Goal: Information Seeking & Learning: Learn about a topic

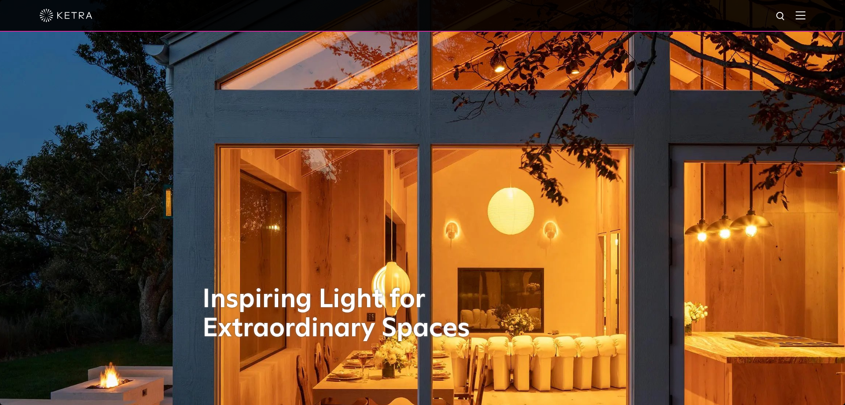
click at [808, 19] on div at bounding box center [422, 16] width 845 height 32
click at [801, 13] on img at bounding box center [801, 15] width 10 height 8
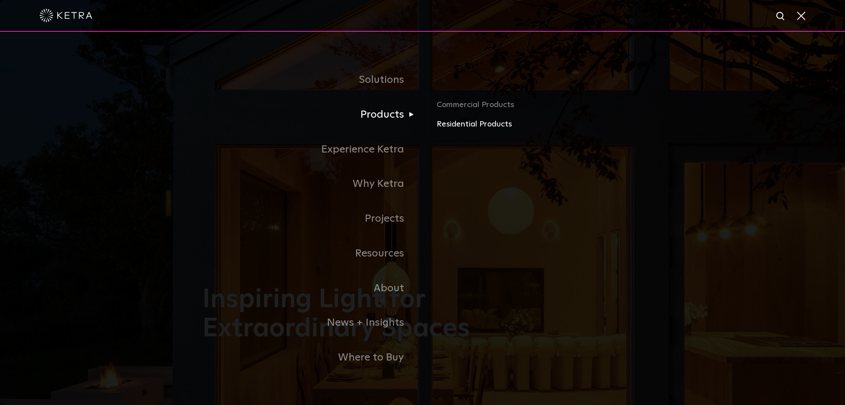
click at [487, 125] on link "Residential Products" at bounding box center [540, 124] width 206 height 13
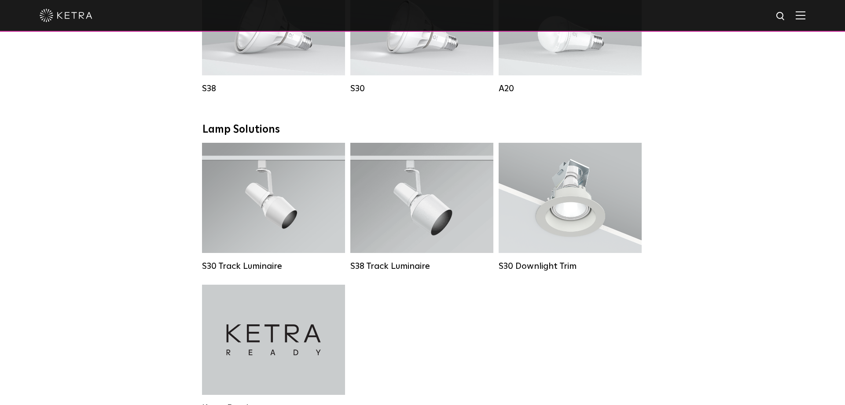
scroll to position [449, 0]
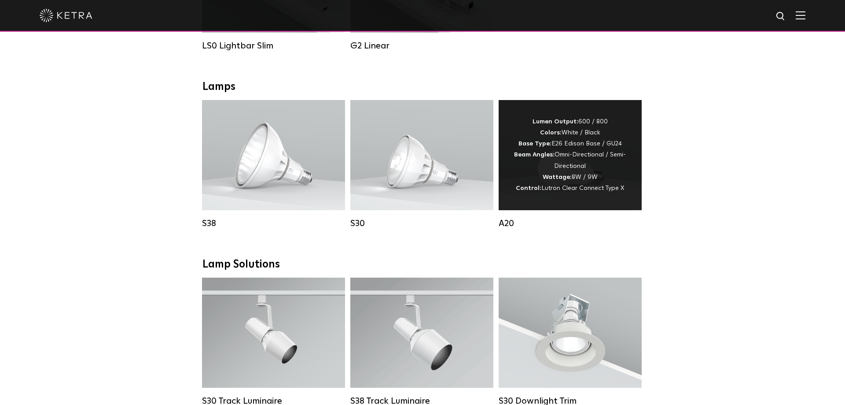
click at [503, 187] on div "Lumen Output: 600 / 800 Colors: White / Black Base Type: E26 Edison Base / GU24…" at bounding box center [570, 155] width 143 height 110
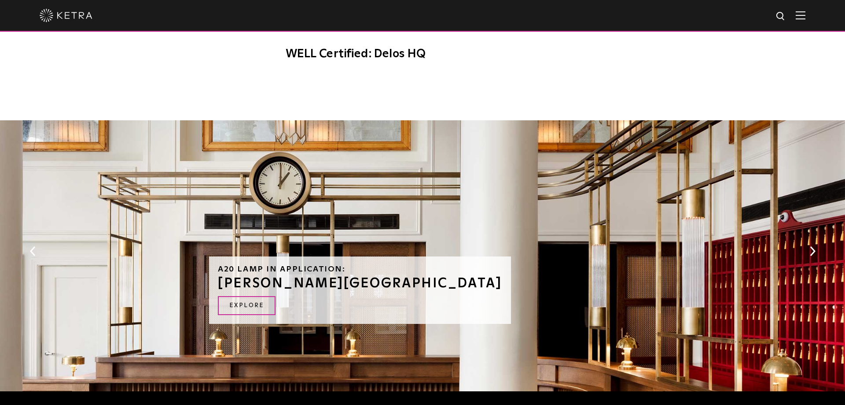
scroll to position [853, 0]
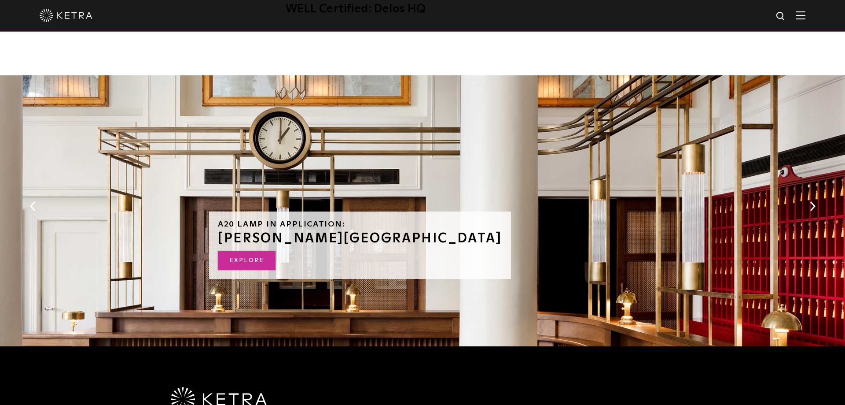
click at [235, 253] on link "Explore" at bounding box center [247, 260] width 58 height 19
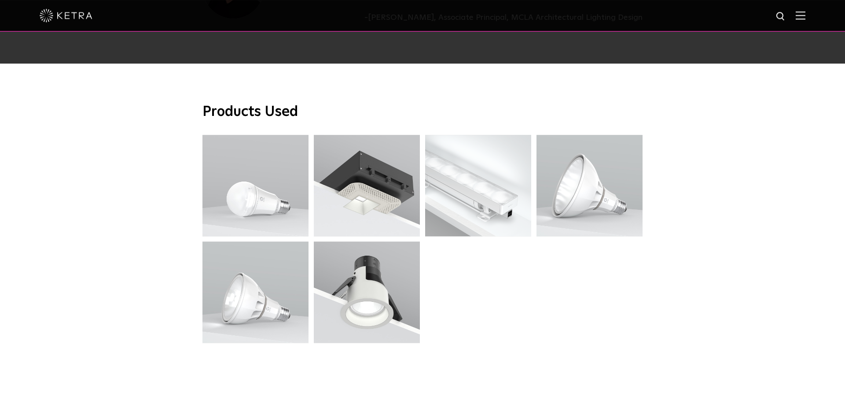
scroll to position [2380, 0]
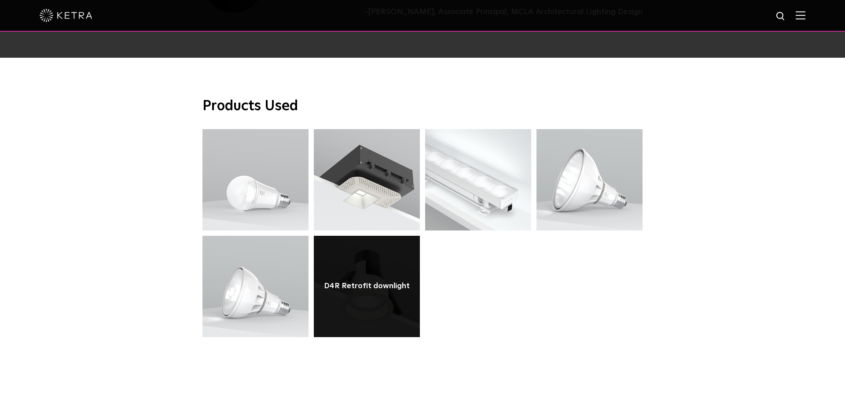
click at [373, 245] on link at bounding box center [367, 286] width 106 height 101
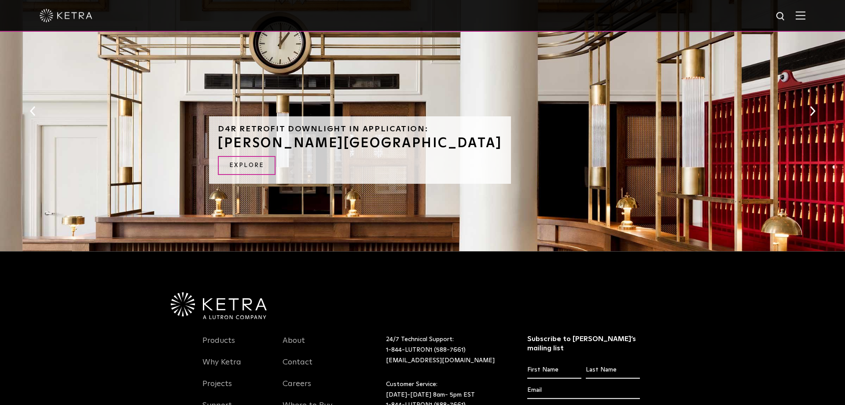
scroll to position [694, 0]
